Goal: Communication & Community: Answer question/provide support

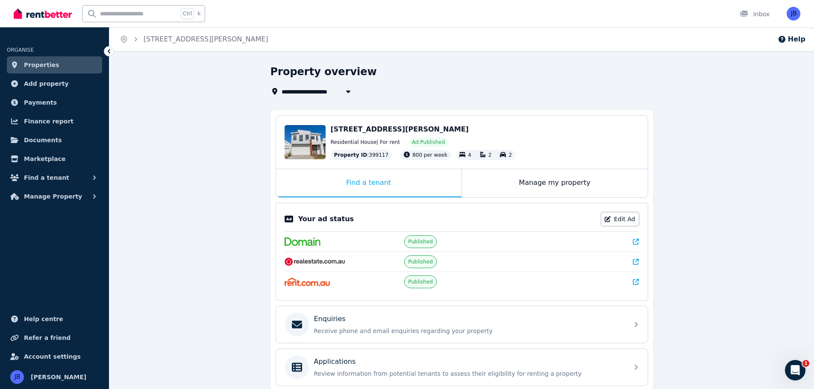
click at [36, 66] on span "Properties" at bounding box center [41, 65] width 35 height 10
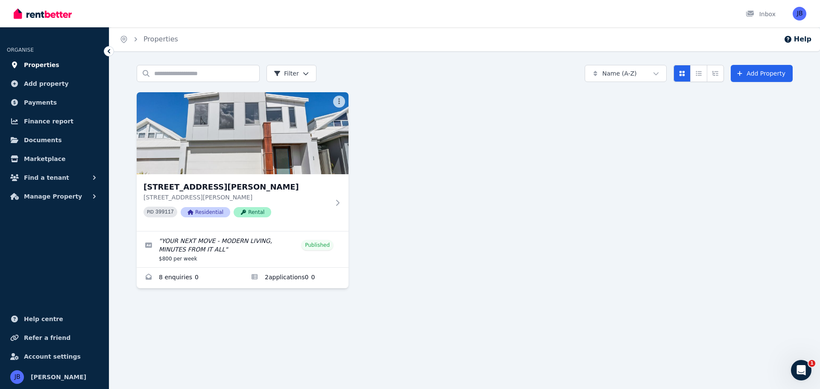
click at [42, 67] on span "Properties" at bounding box center [41, 65] width 35 height 10
click at [39, 157] on span "Marketplace" at bounding box center [44, 159] width 41 height 10
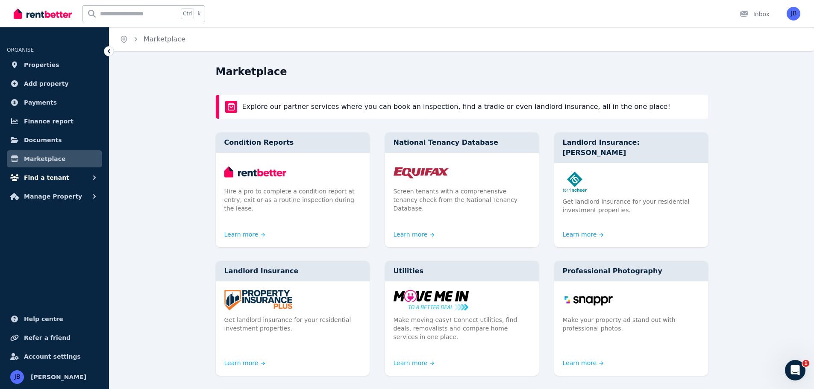
click at [38, 178] on span "Find a tenant" at bounding box center [46, 178] width 45 height 10
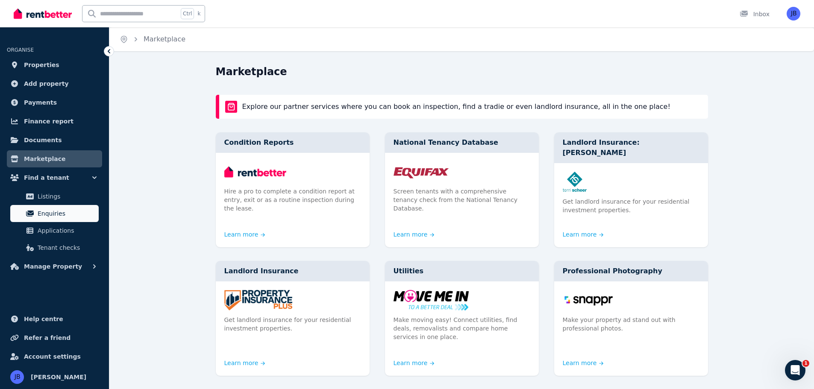
click at [46, 213] on span "Enquiries" at bounding box center [67, 213] width 58 height 10
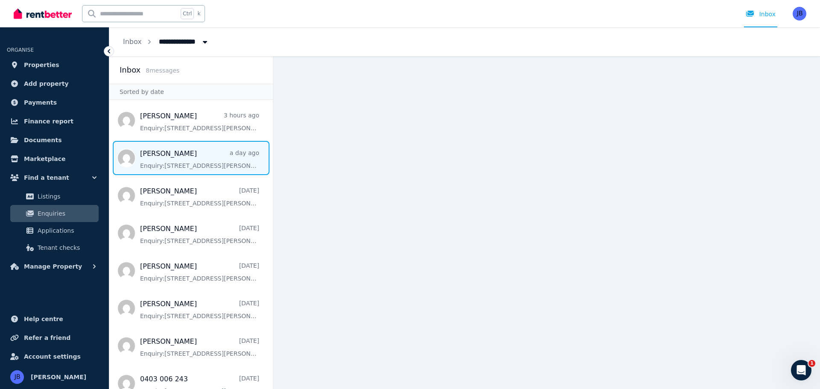
click at [172, 167] on span "Message list" at bounding box center [191, 158] width 164 height 34
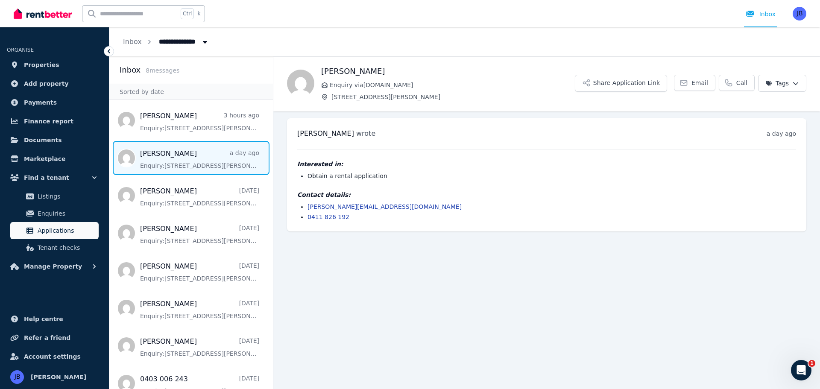
click at [47, 230] on span "Applications" at bounding box center [67, 231] width 58 height 10
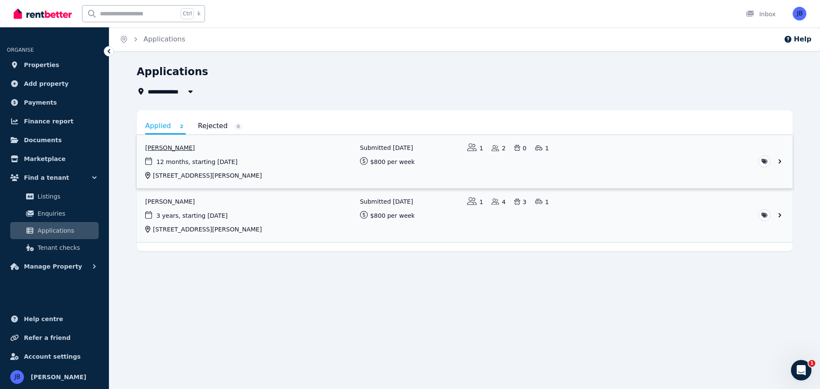
click at [173, 164] on link "View application: Andrew Morley" at bounding box center [465, 161] width 656 height 53
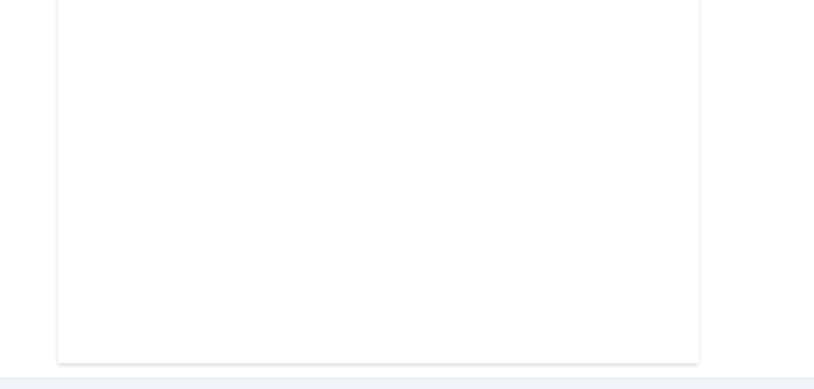
scroll to position [6497, 0]
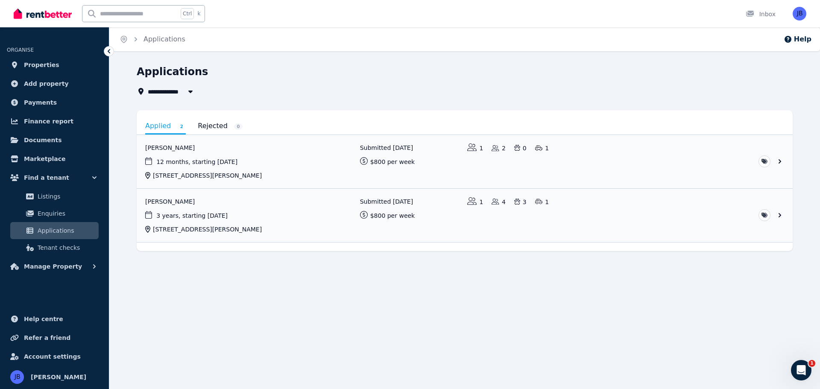
click at [50, 232] on span "Applications" at bounding box center [67, 231] width 58 height 10
click at [36, 214] on link "Enquiries" at bounding box center [54, 213] width 88 height 17
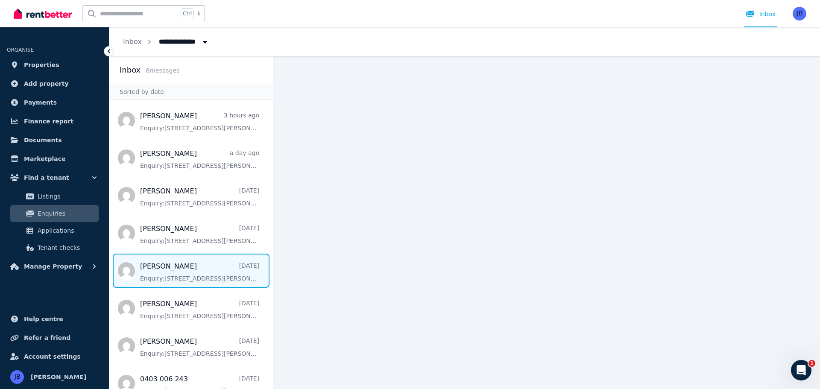
click at [191, 283] on span "Message list" at bounding box center [191, 271] width 164 height 34
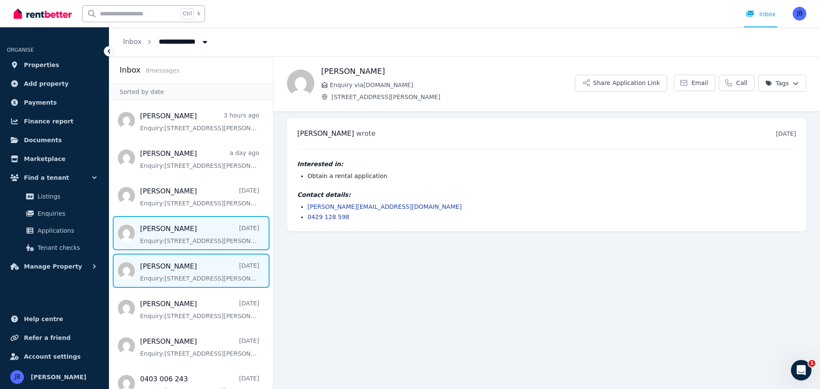
click at [183, 225] on span "Message list" at bounding box center [191, 233] width 164 height 34
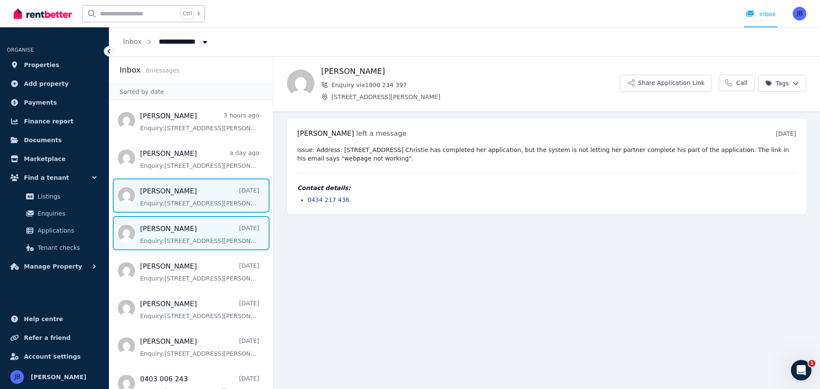
click at [171, 201] on span "Message list" at bounding box center [191, 196] width 164 height 34
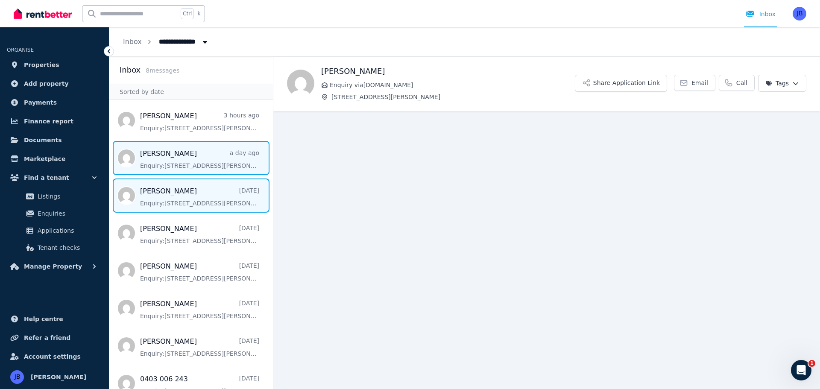
click at [159, 159] on span "Message list" at bounding box center [191, 158] width 164 height 34
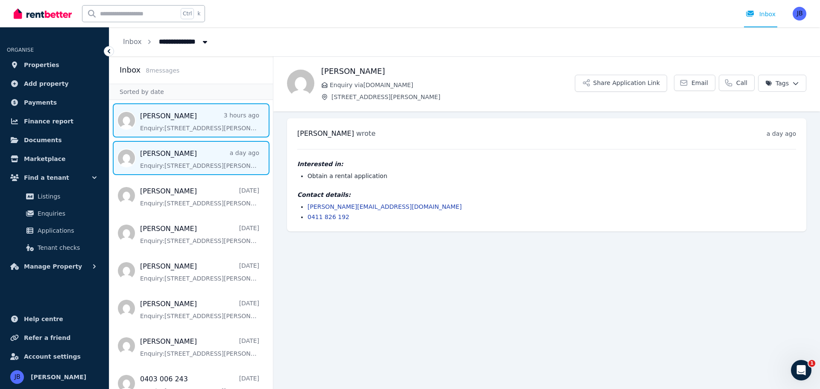
click at [145, 108] on span "Message list" at bounding box center [191, 120] width 164 height 34
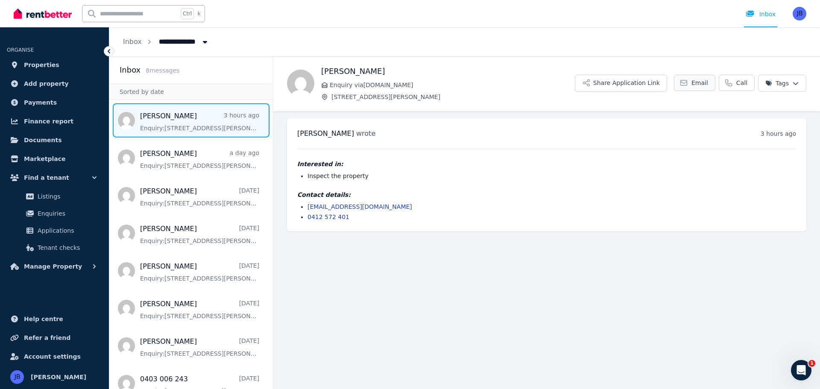
click at [694, 85] on link "Email" at bounding box center [694, 83] width 41 height 16
click at [328, 206] on link "[EMAIL_ADDRESS][DOMAIN_NAME]" at bounding box center [360, 206] width 105 height 7
click at [46, 213] on span "Enquiries" at bounding box center [67, 213] width 58 height 10
